Goal: Information Seeking & Learning: Learn about a topic

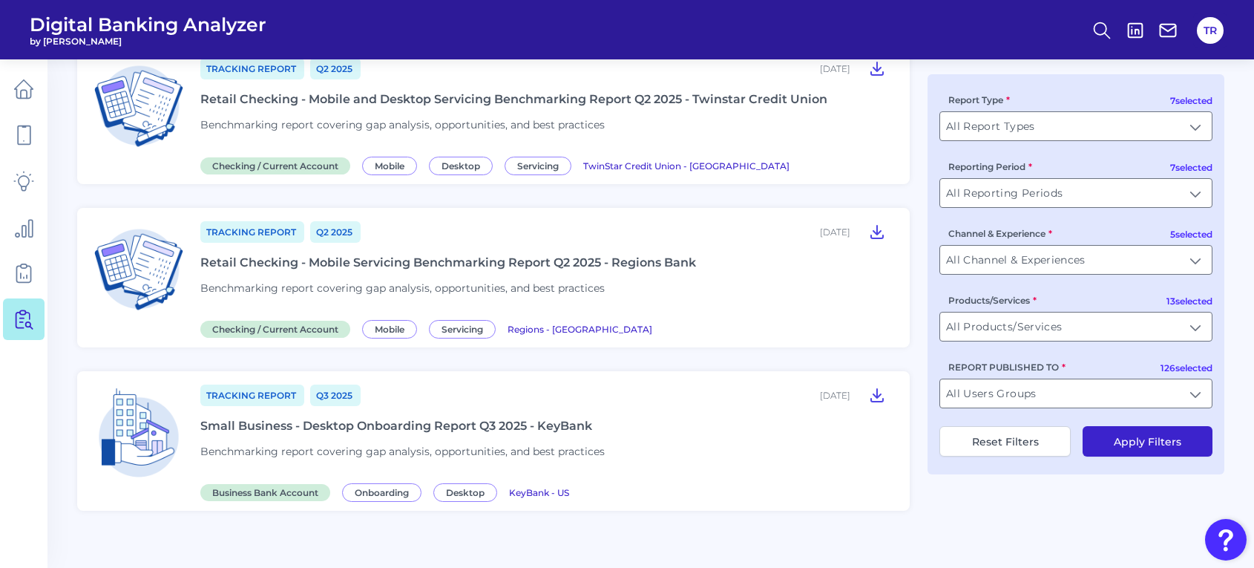
scroll to position [1856, 0]
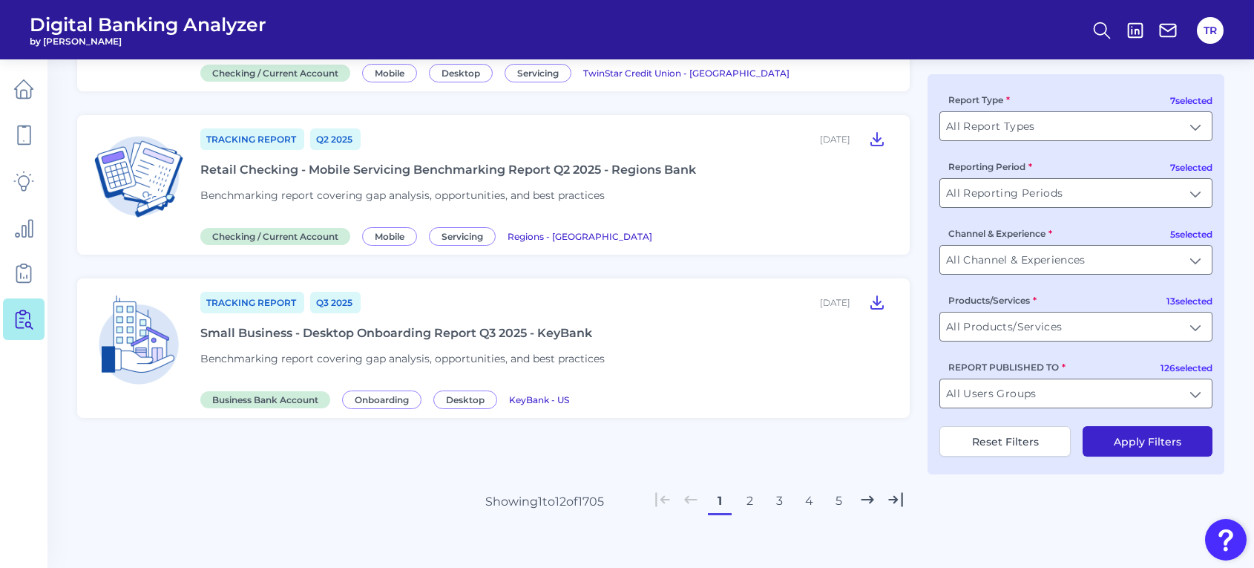
click at [752, 494] on button "2" at bounding box center [750, 501] width 24 height 24
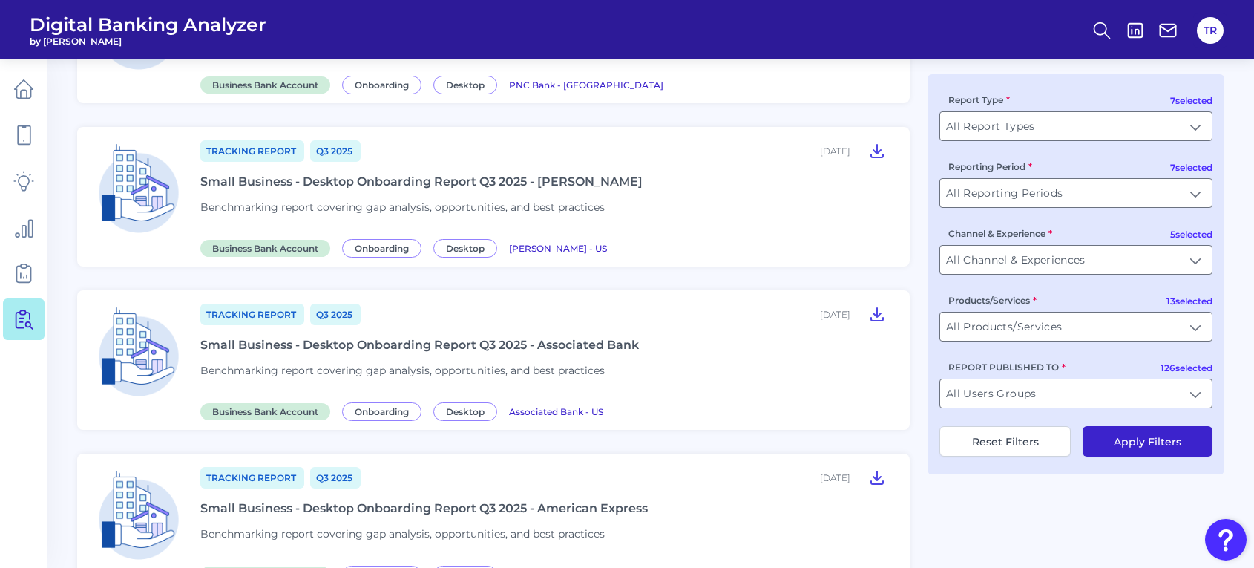
scroll to position [0, 0]
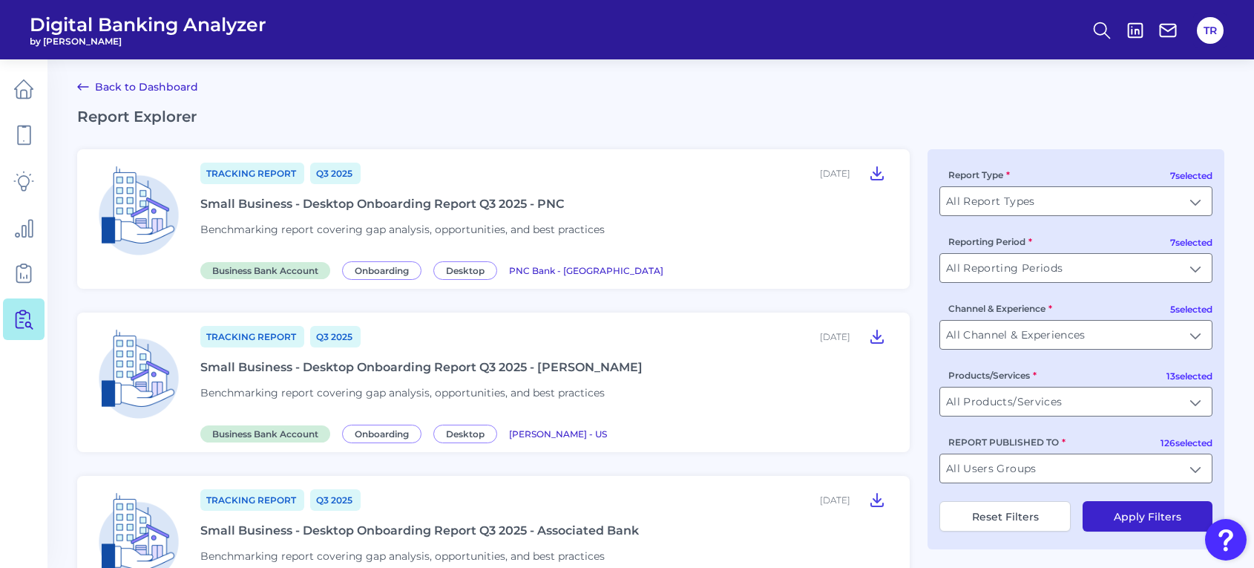
click at [724, 284] on article "Tracking Report Q3 [DATE], 2025 Small Business - Desktop Onboarding Report Q3 2…" at bounding box center [493, 219] width 833 height 140
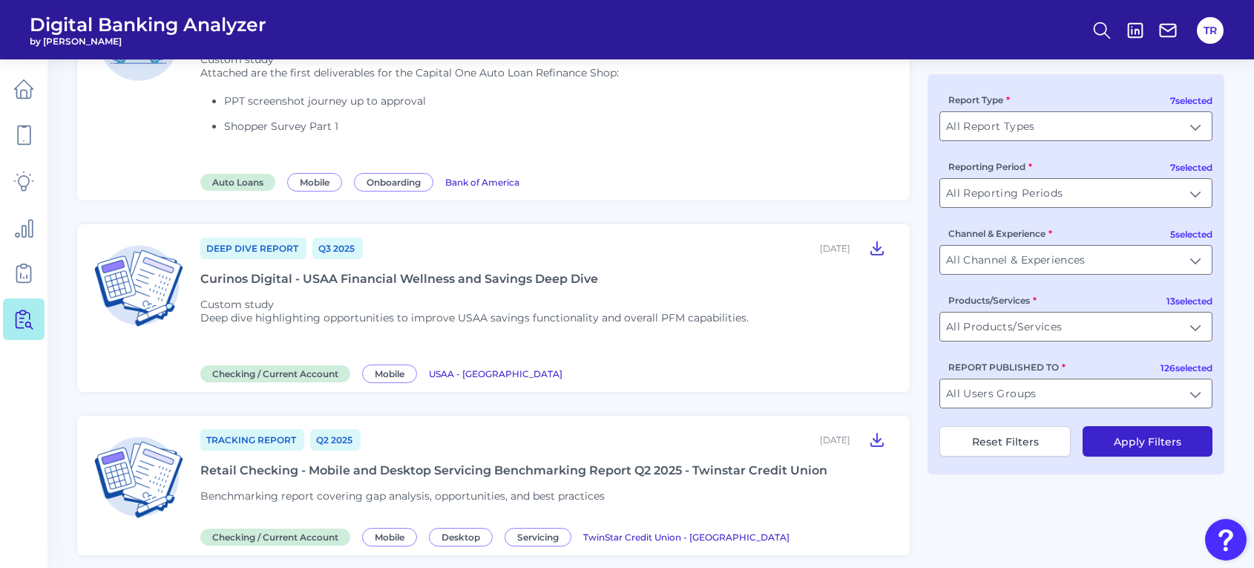
scroll to position [1858, 0]
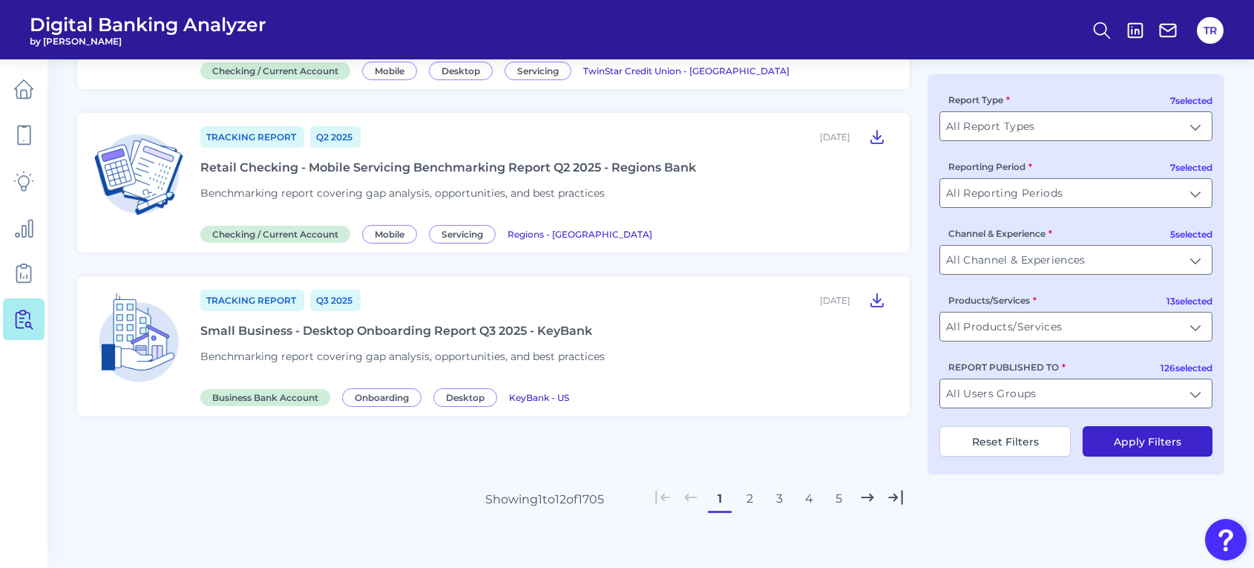
click at [750, 487] on button "2" at bounding box center [750, 499] width 24 height 24
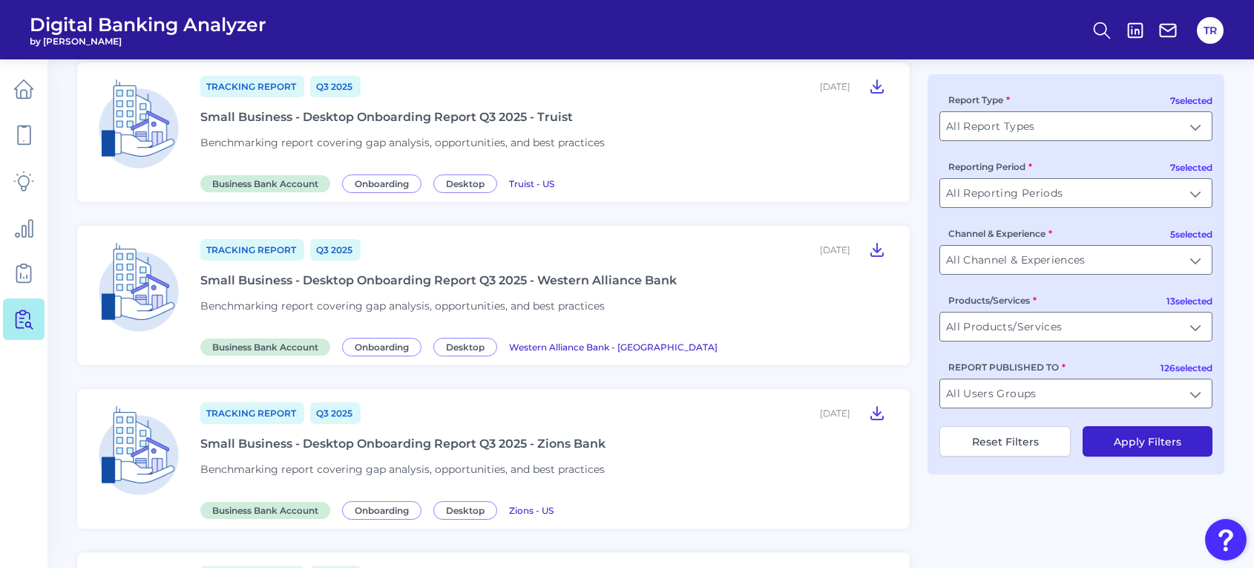
scroll to position [1300, 0]
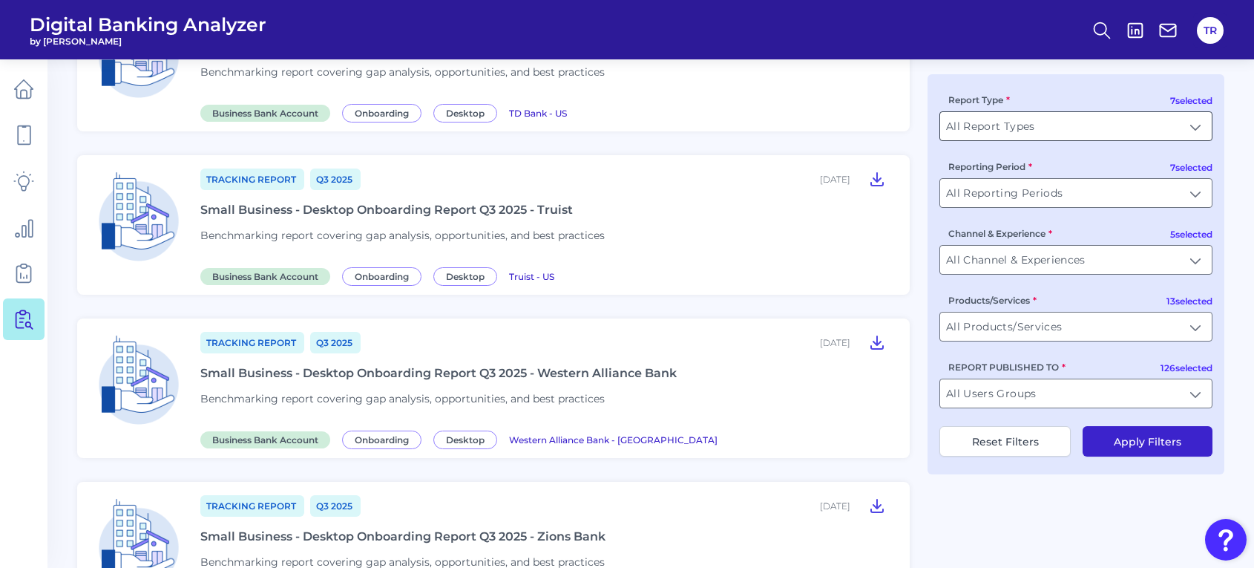
click at [1015, 124] on input "All Report Types" at bounding box center [1076, 126] width 272 height 28
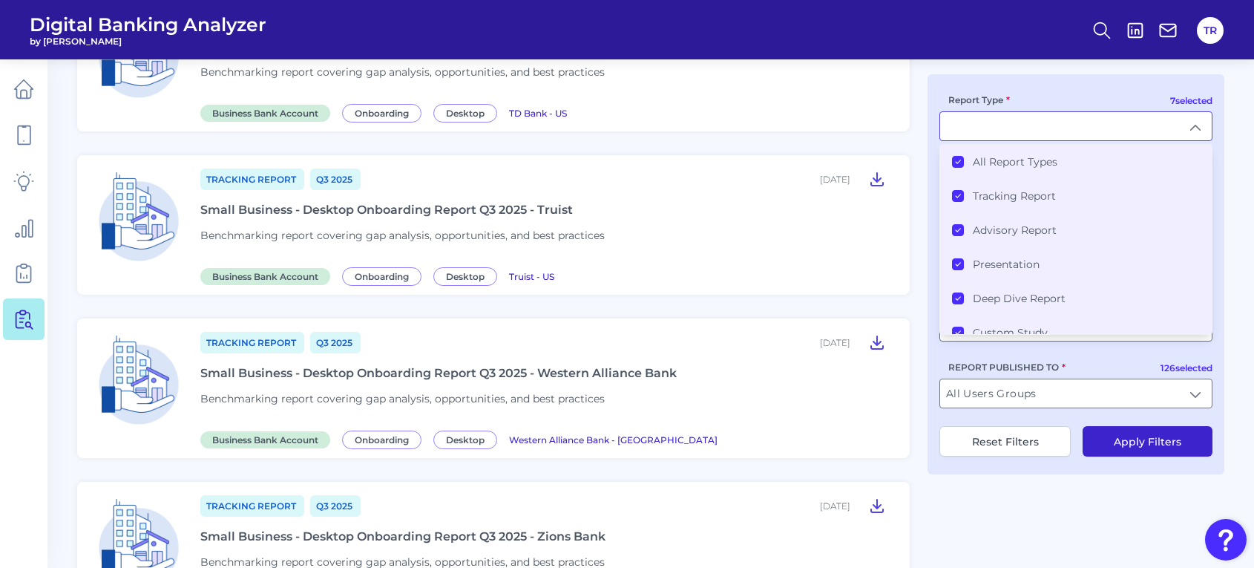
click at [977, 148] on li "All Report Types" at bounding box center [1076, 162] width 272 height 34
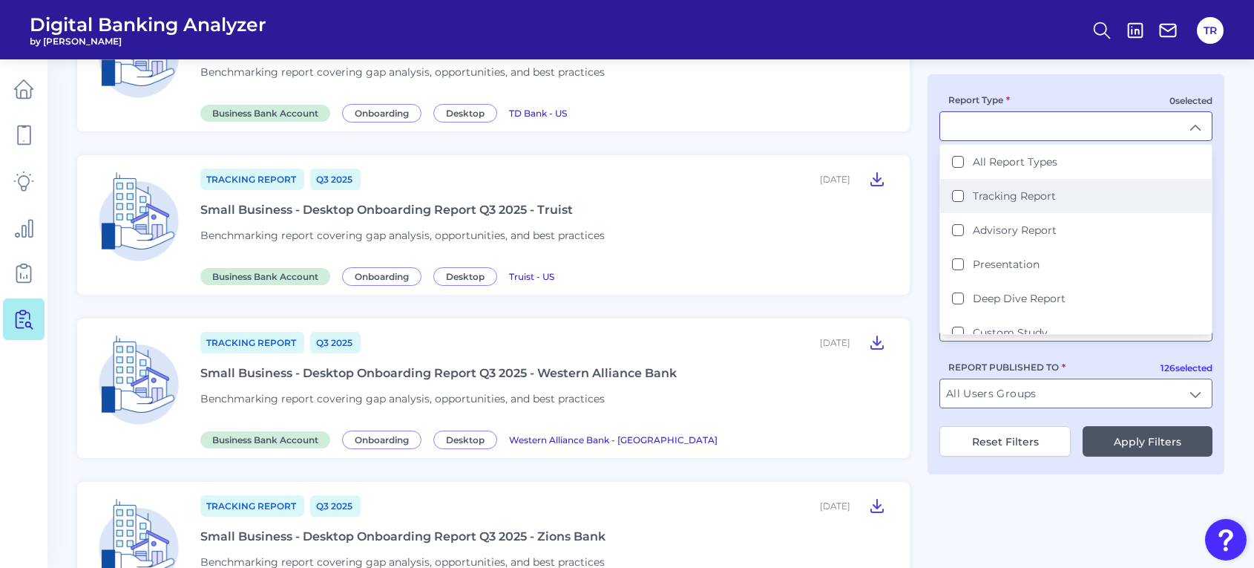
click at [963, 197] on Report "Tracking Report" at bounding box center [958, 196] width 12 height 12
type input "Tracking Report"
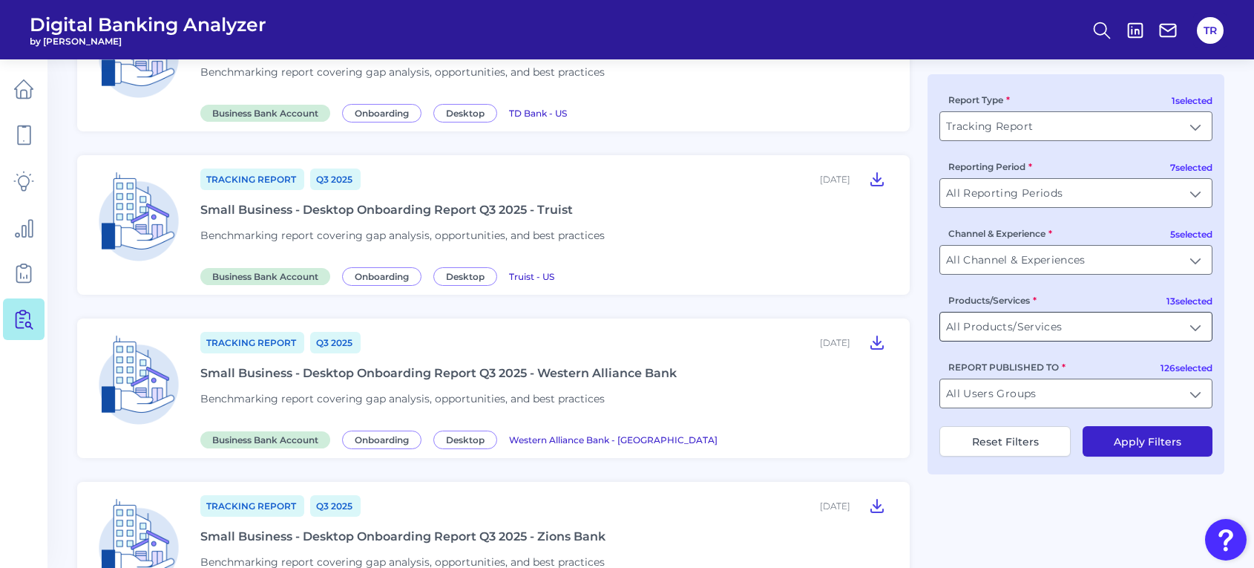
click at [989, 331] on input "All Products/Services" at bounding box center [1076, 326] width 272 height 28
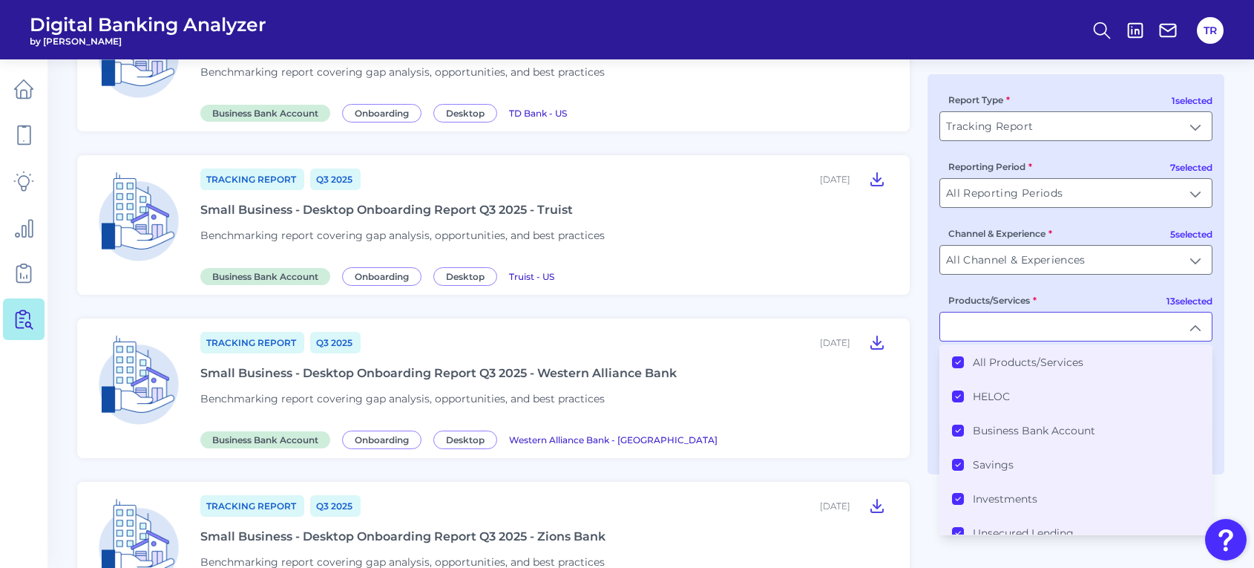
click at [985, 344] on div "1 selected Report Type Tracking Report Tracking Report 7 selected Reporting Per…" at bounding box center [1076, 274] width 297 height 400
type input "All Products/Services"
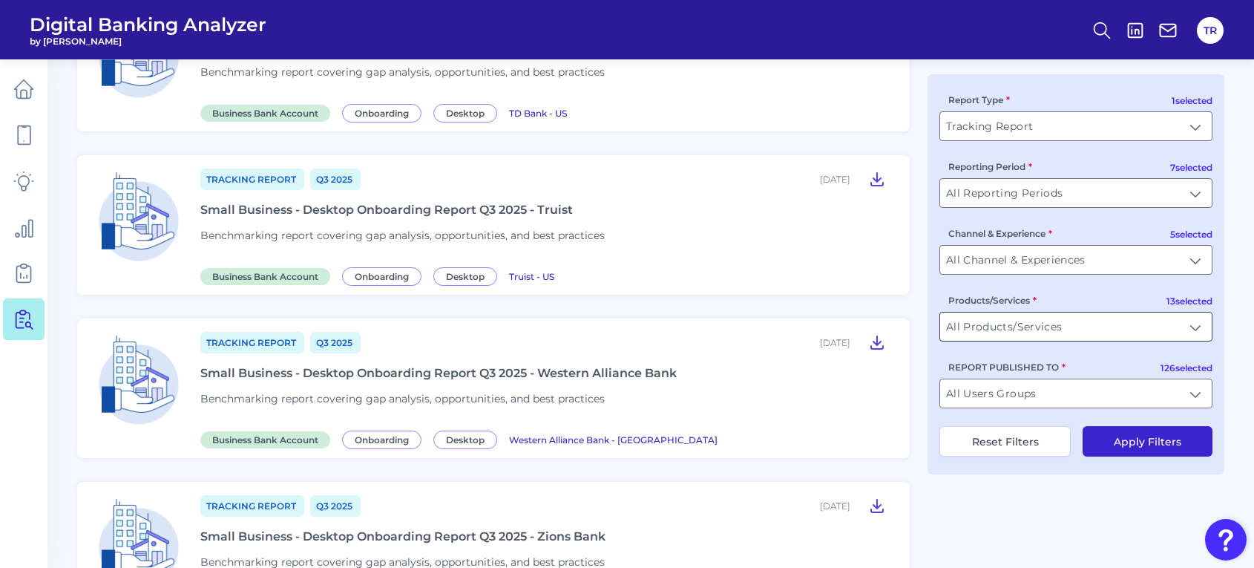
click at [995, 317] on input "All Products/Services" at bounding box center [1076, 326] width 272 height 28
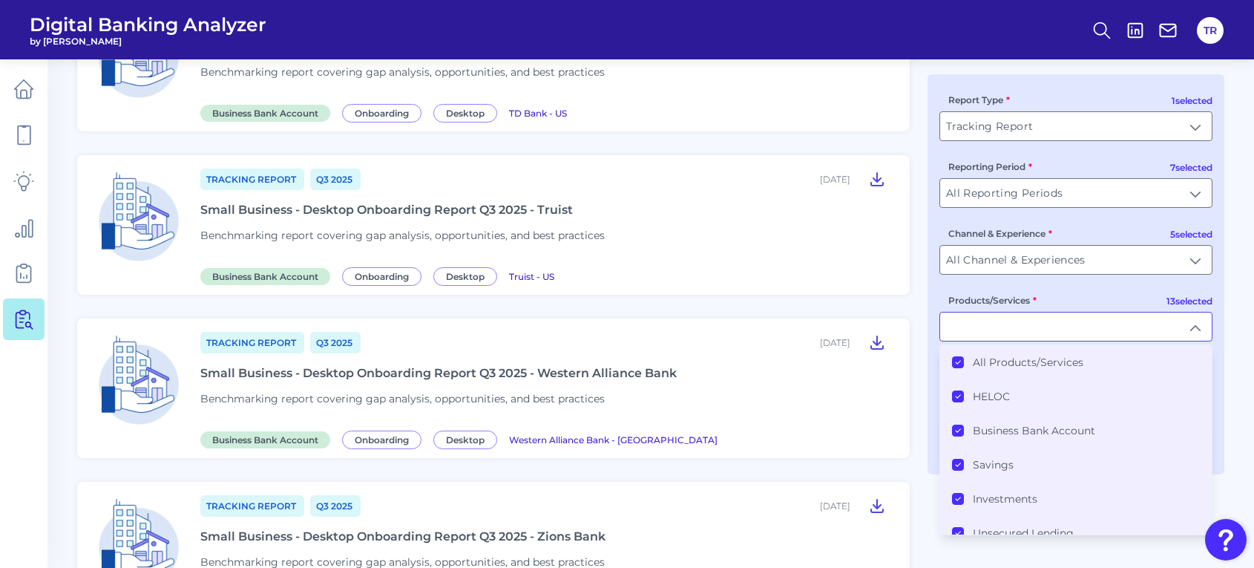
click at [991, 358] on label "All Products/Services" at bounding box center [1028, 362] width 111 height 13
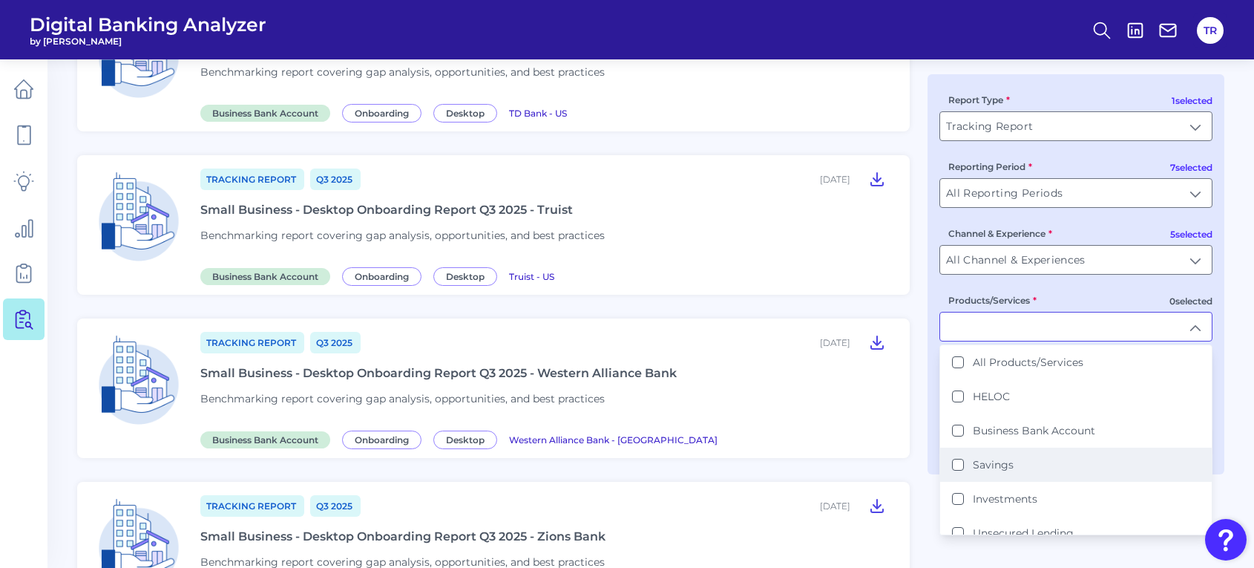
scroll to position [278, 0]
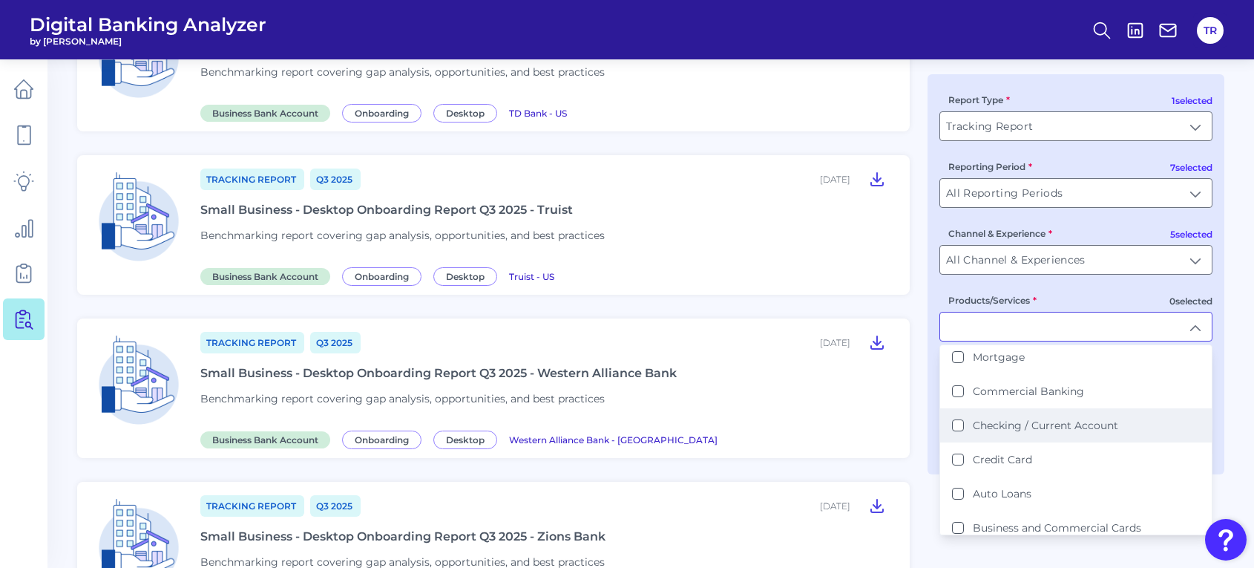
click at [1009, 424] on label "Checking / Current Account" at bounding box center [1045, 425] width 145 height 13
type input "Checking / Current Account"
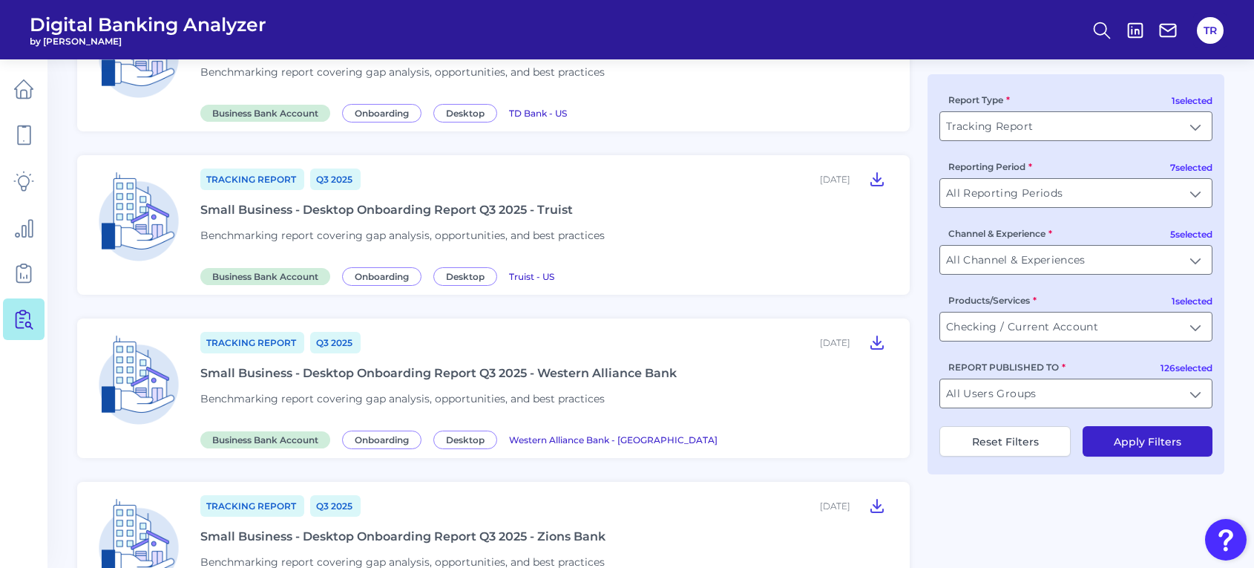
click at [1127, 434] on button "Apply Filters" at bounding box center [1148, 441] width 130 height 30
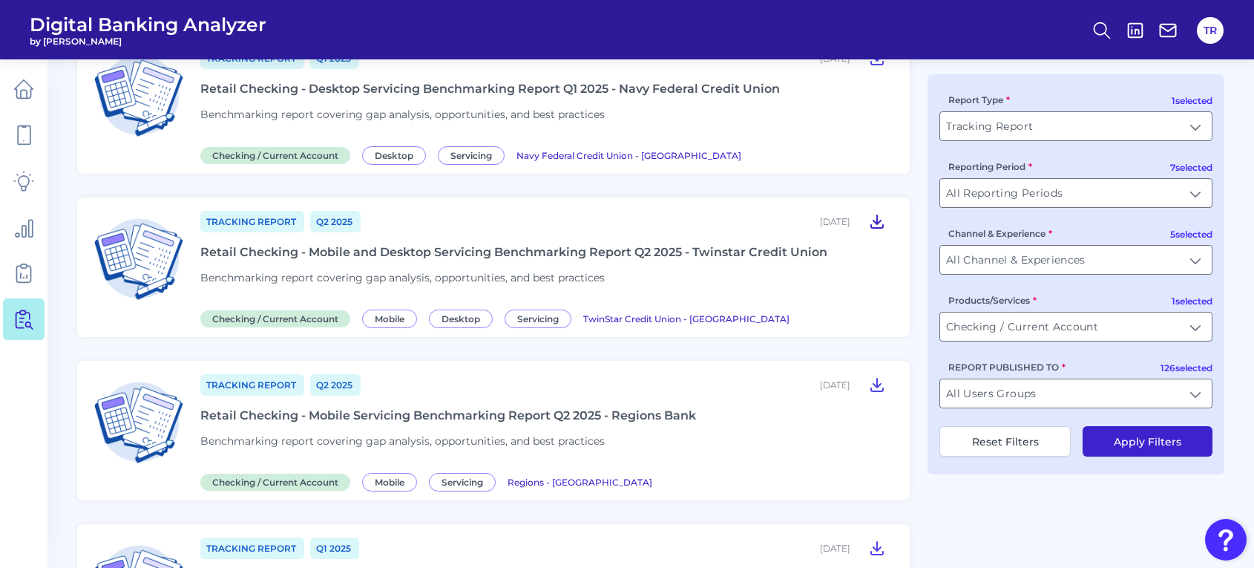
click at [880, 219] on icon at bounding box center [877, 221] width 18 height 18
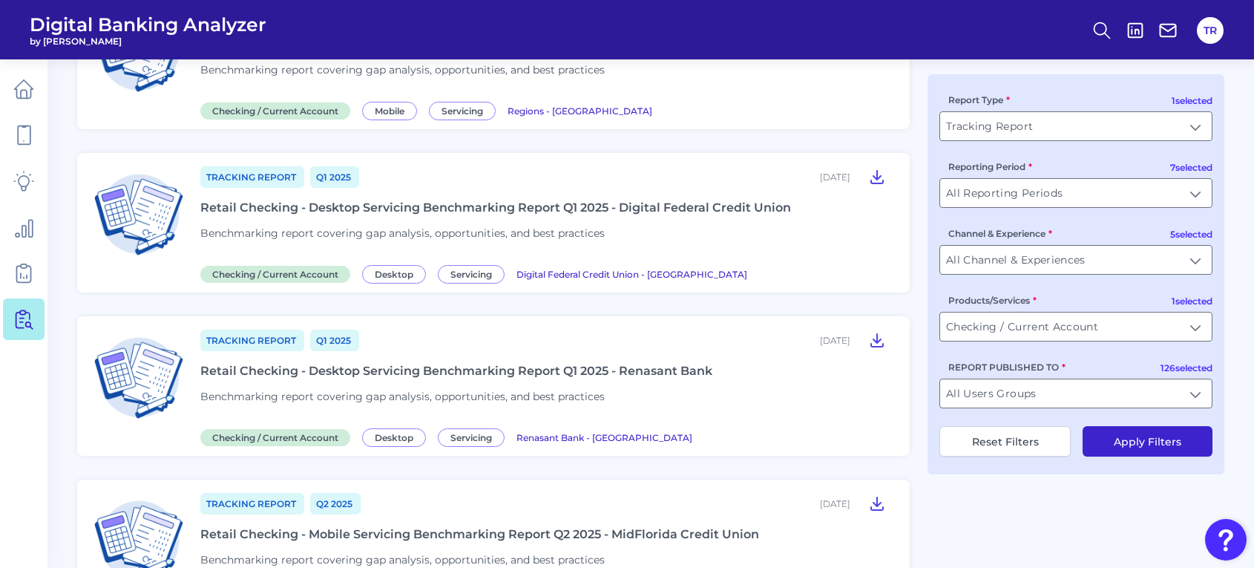
scroll to position [835, 0]
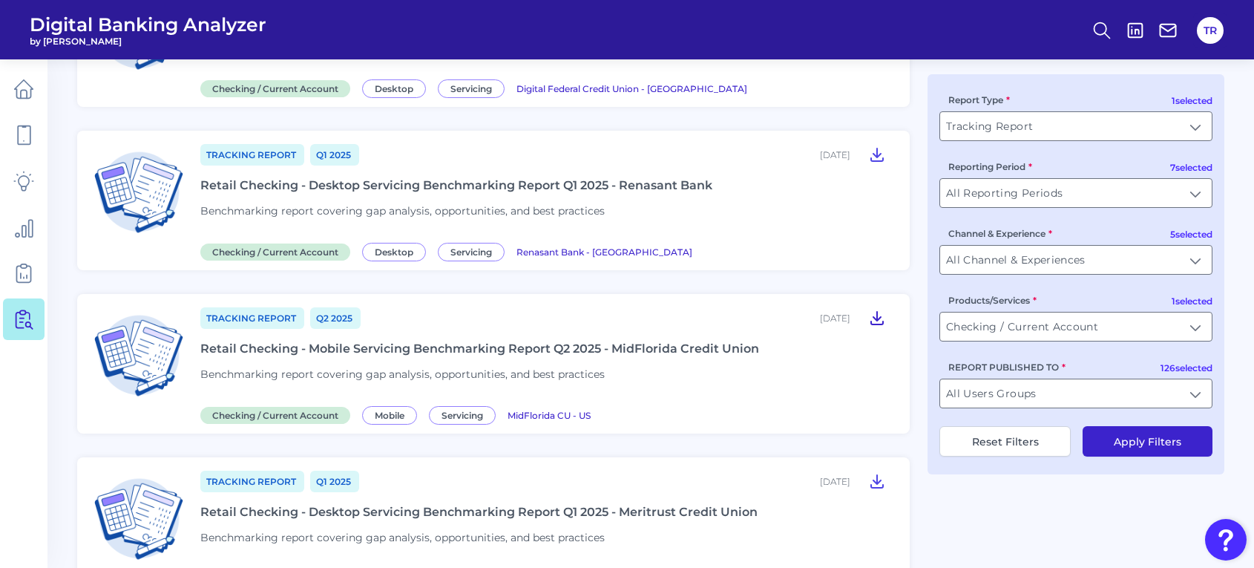
click at [872, 312] on icon at bounding box center [877, 318] width 18 height 18
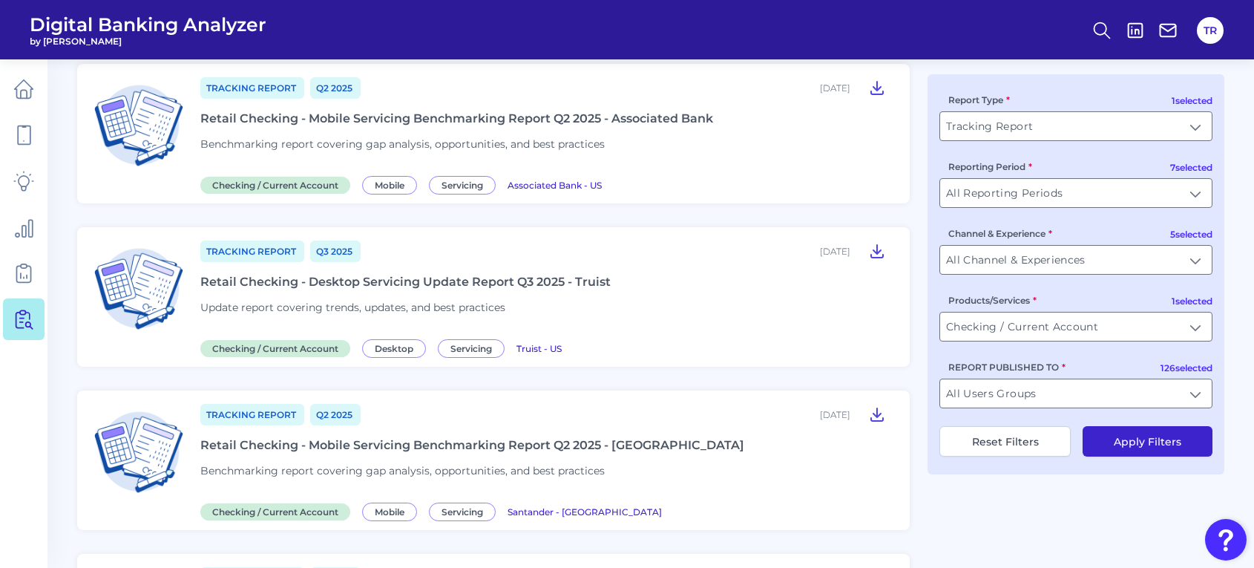
scroll to position [1670, 0]
